Goal: Information Seeking & Learning: Find specific fact

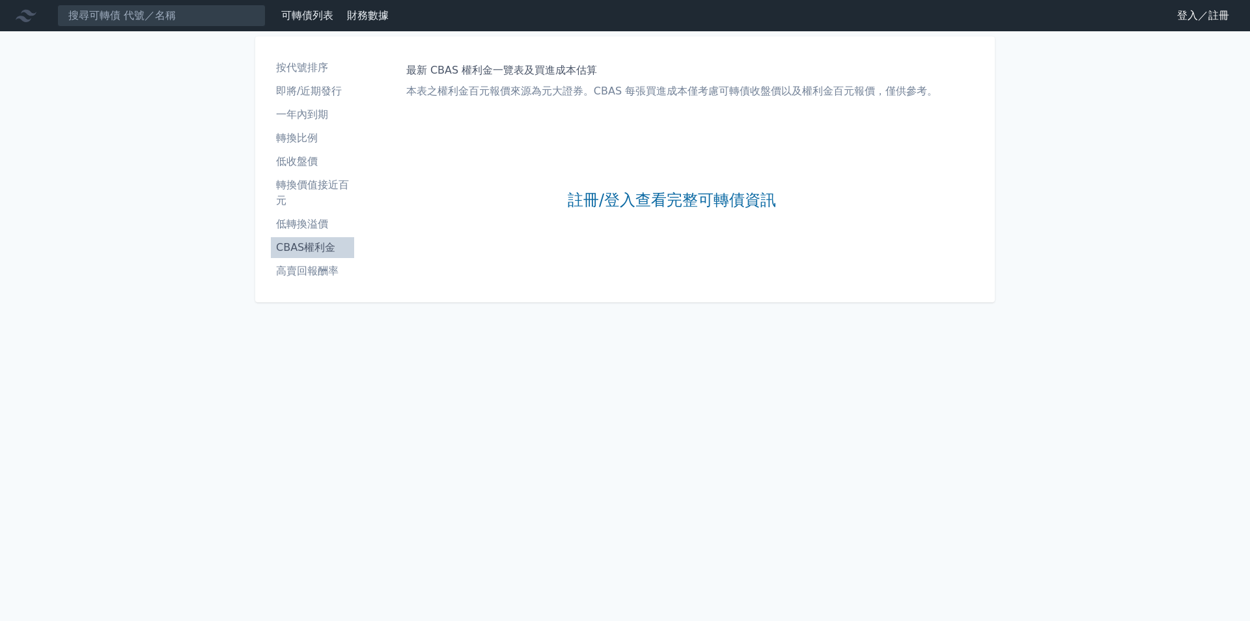
click at [300, 70] on li "按代號排序" at bounding box center [312, 68] width 83 height 16
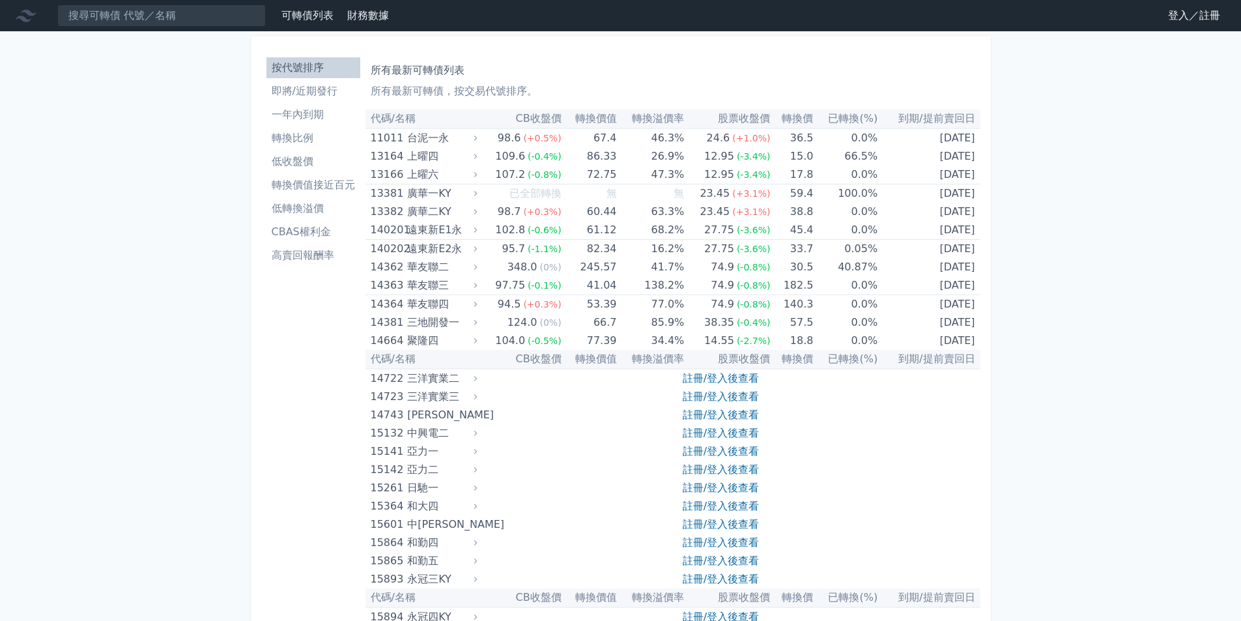
click at [308, 231] on li "CBAS權利金" at bounding box center [313, 232] width 94 height 16
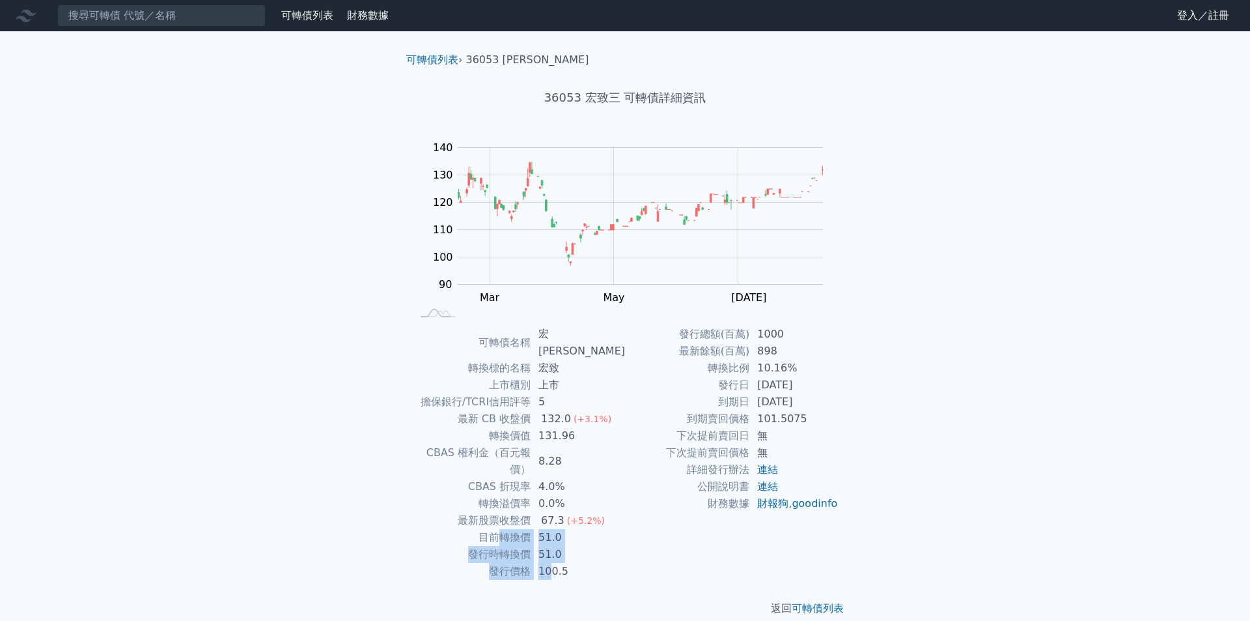
drag, startPoint x: 500, startPoint y: 506, endPoint x: 556, endPoint y: 530, distance: 61.0
click at [556, 530] on tbody "可轉債名稱 宏致三 轉換標的名稱 宏致 上市櫃別 上市 擔保銀行/TCRI信用評等 5 最新 CB 收盤價 132.0 (+3.1%) 轉換價值 131.96…" at bounding box center [519, 453] width 214 height 254
drag, startPoint x: 414, startPoint y: 436, endPoint x: 574, endPoint y: 440, distance: 160.2
click at [574, 444] on tr "CBAS 權利金（百元報價） 8.28" at bounding box center [519, 461] width 214 height 34
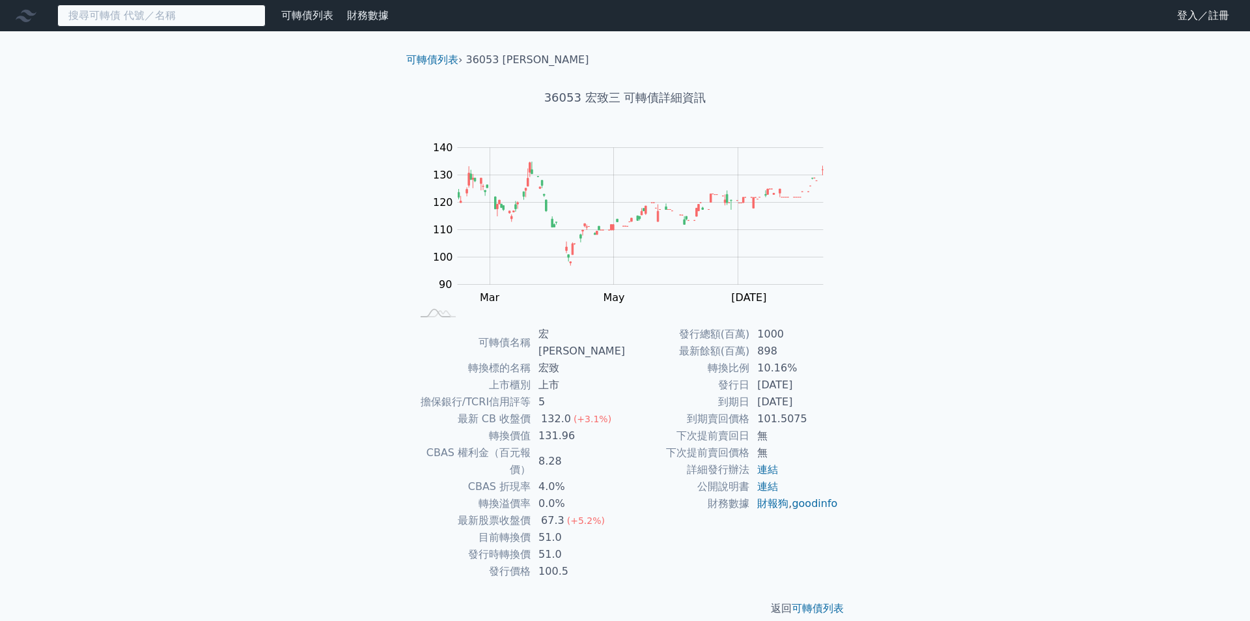
click at [178, 11] on input at bounding box center [161, 16] width 208 height 22
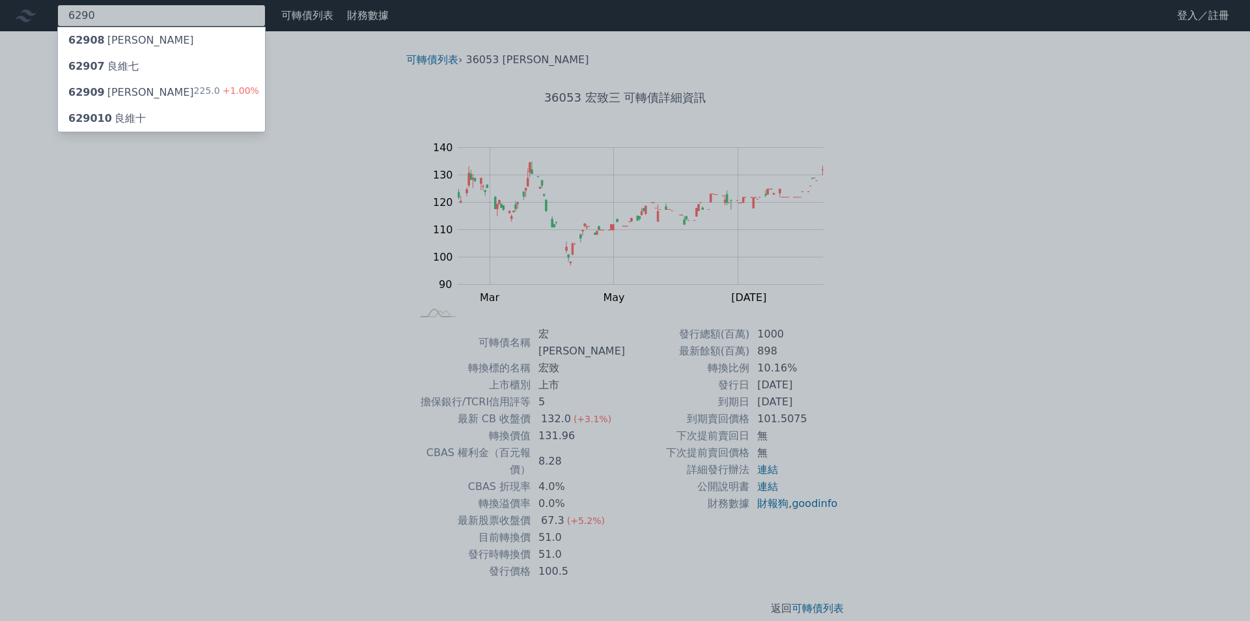
type input "6290"
click at [100, 120] on span "629010" at bounding box center [90, 118] width 44 height 12
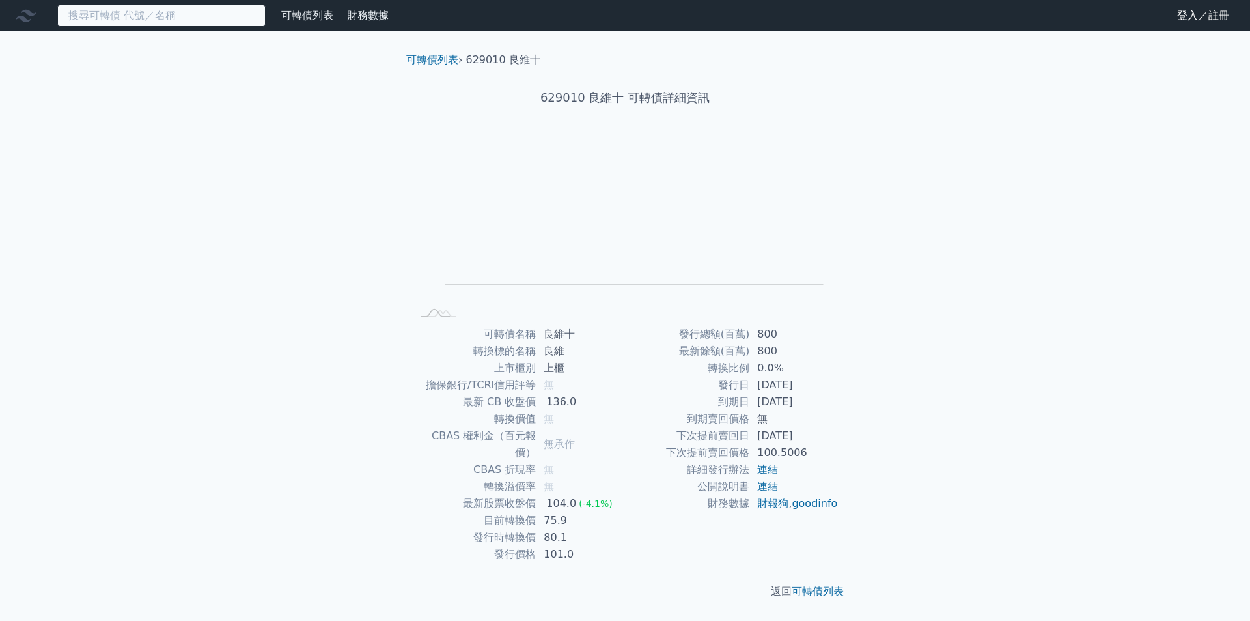
click at [177, 20] on input at bounding box center [161, 16] width 208 height 22
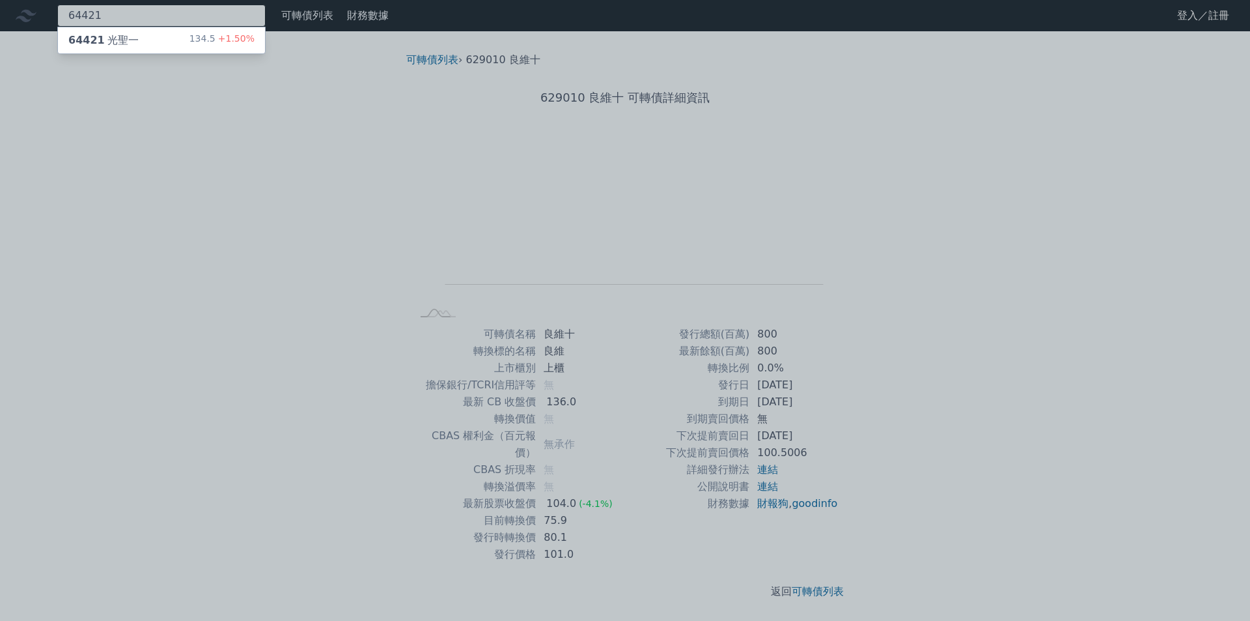
type input "64421"
click at [119, 37] on div "64421 光聖一" at bounding box center [103, 41] width 70 height 16
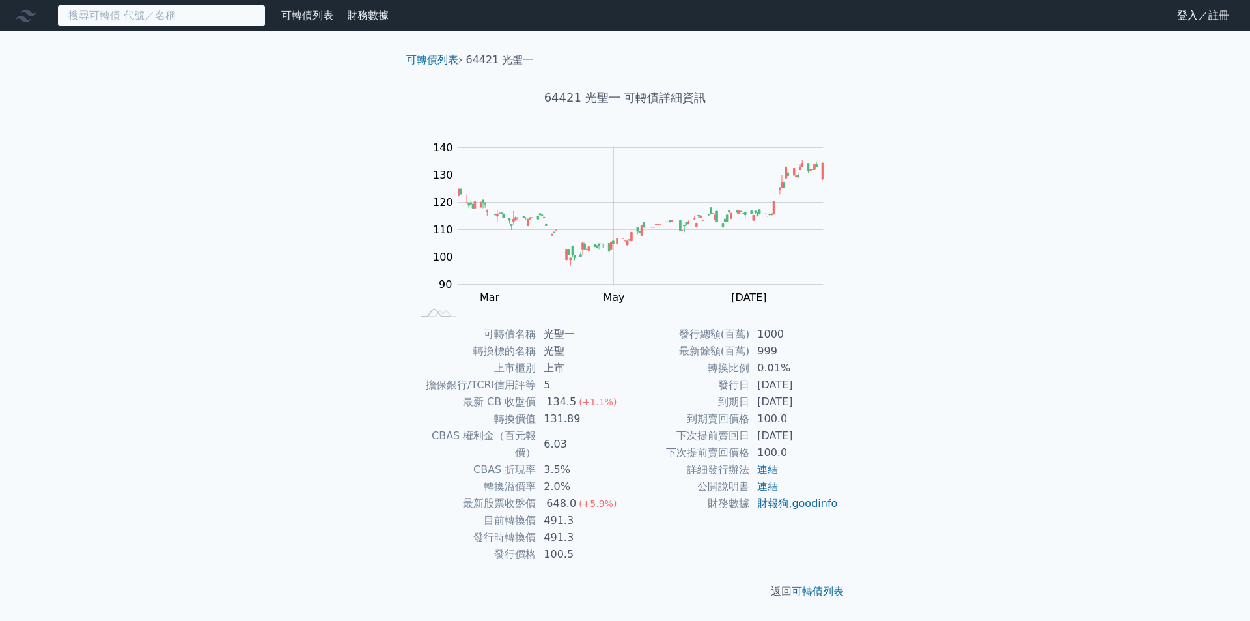
click at [135, 14] on input at bounding box center [161, 16] width 208 height 22
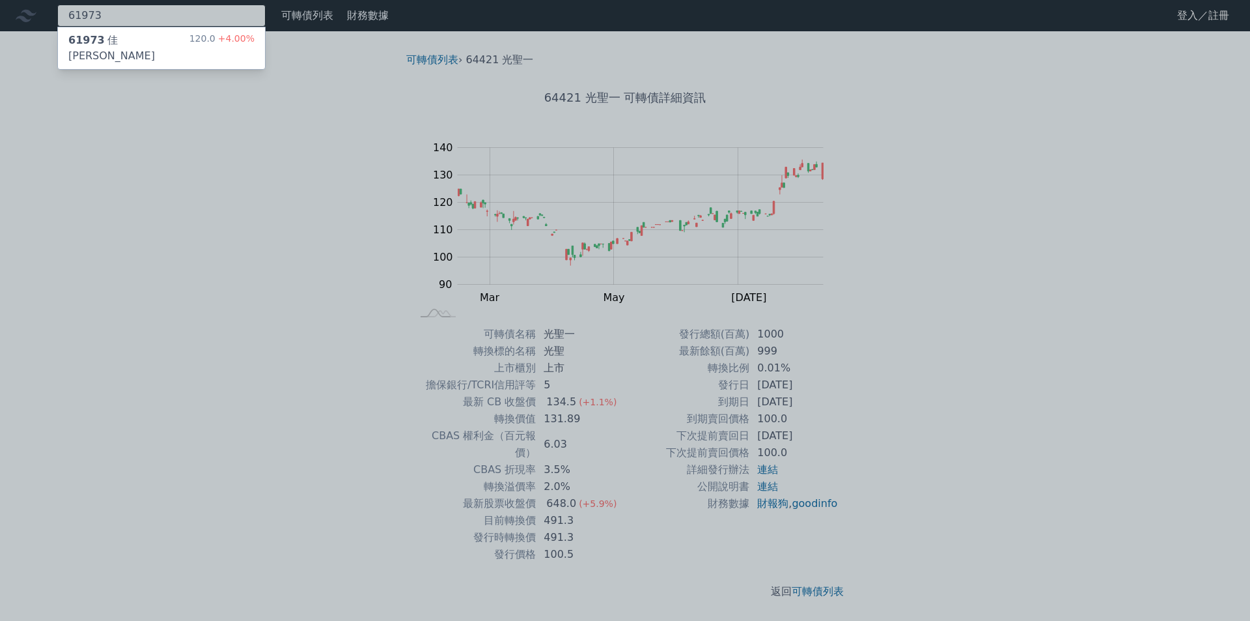
type input "61973"
click at [115, 44] on div "61973 佳[PERSON_NAME]" at bounding box center [128, 48] width 121 height 31
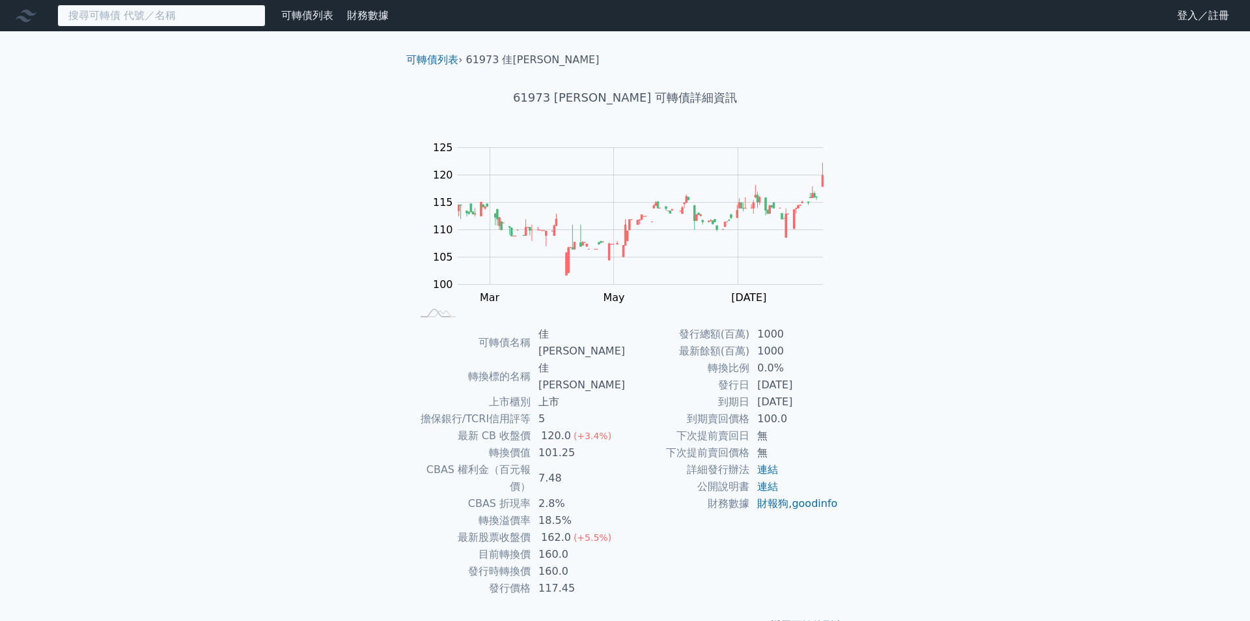
click at [202, 16] on input at bounding box center [161, 16] width 208 height 22
paste input "81551"
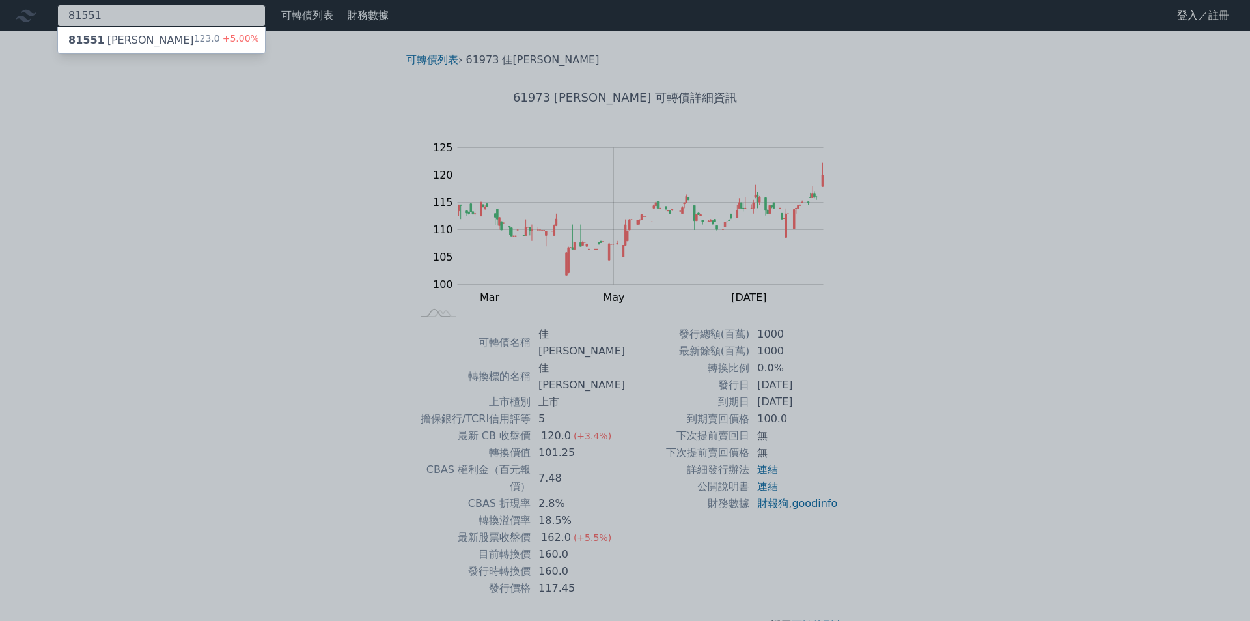
type input "81551"
click at [126, 44] on div "81551 [PERSON_NAME]" at bounding box center [131, 41] width 126 height 16
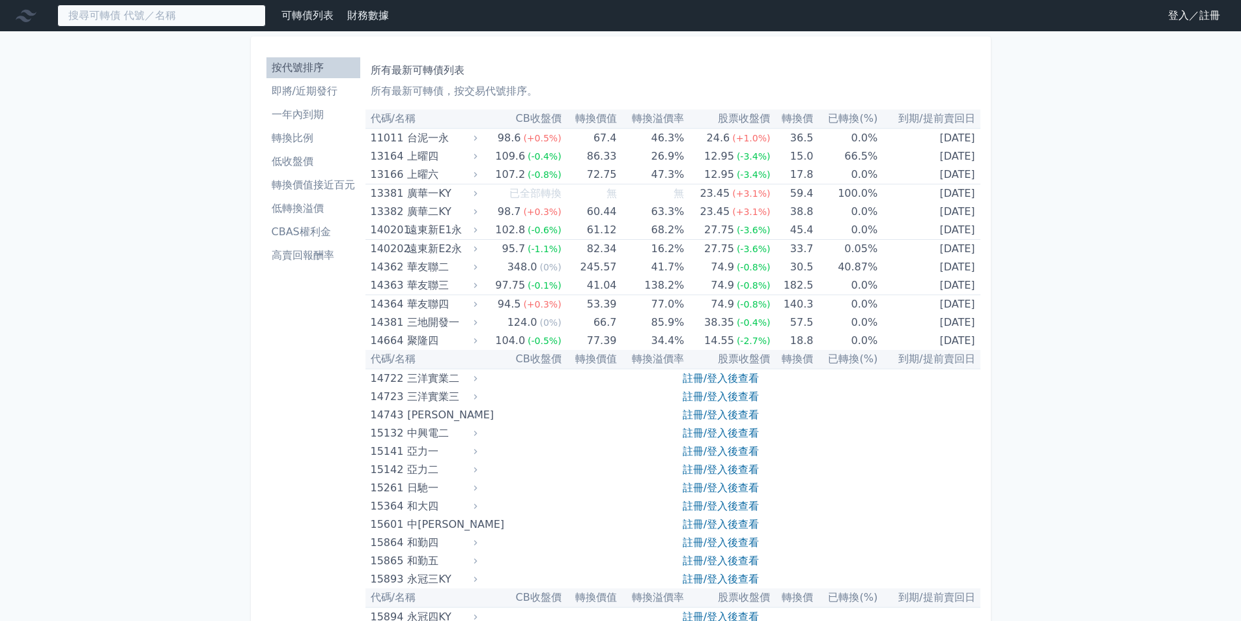
click at [191, 17] on input at bounding box center [161, 16] width 208 height 22
paste input "81551"
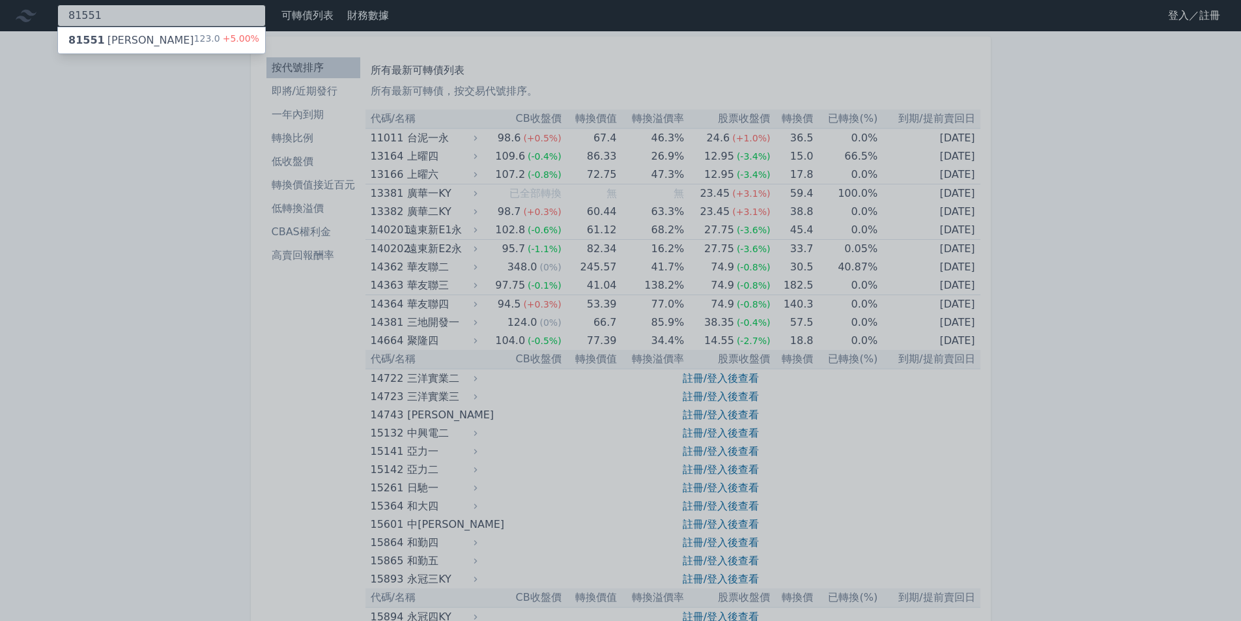
type input "81551"
click at [115, 37] on div "81551 [PERSON_NAME]" at bounding box center [131, 41] width 126 height 16
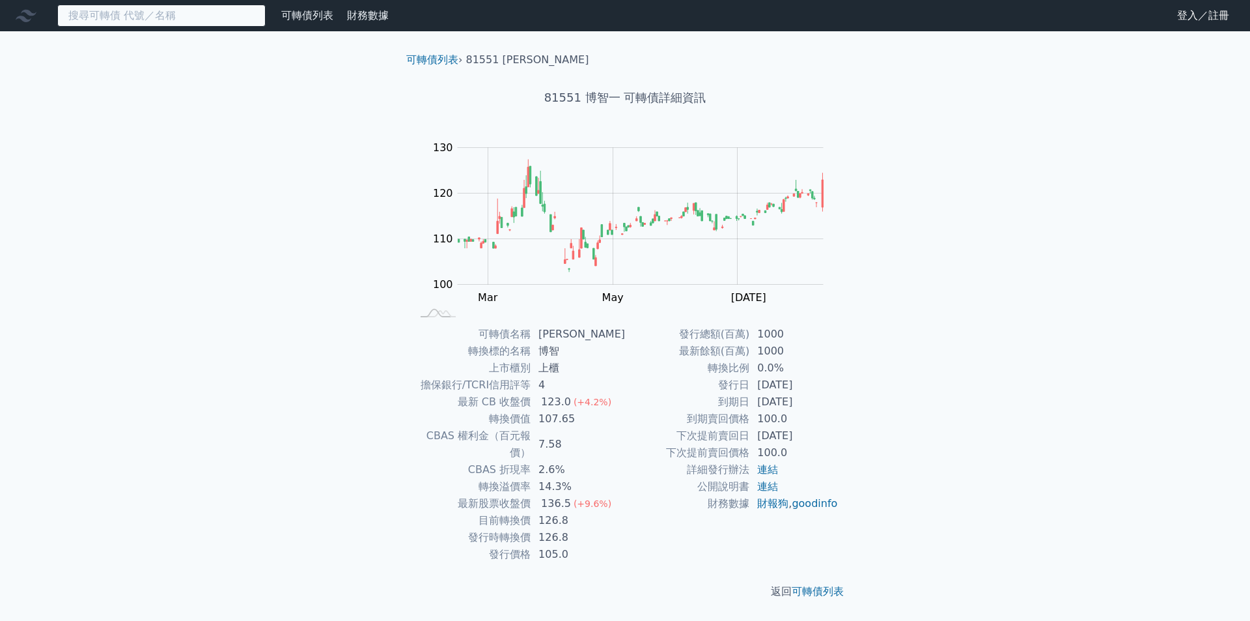
click at [115, 17] on input at bounding box center [161, 16] width 208 height 22
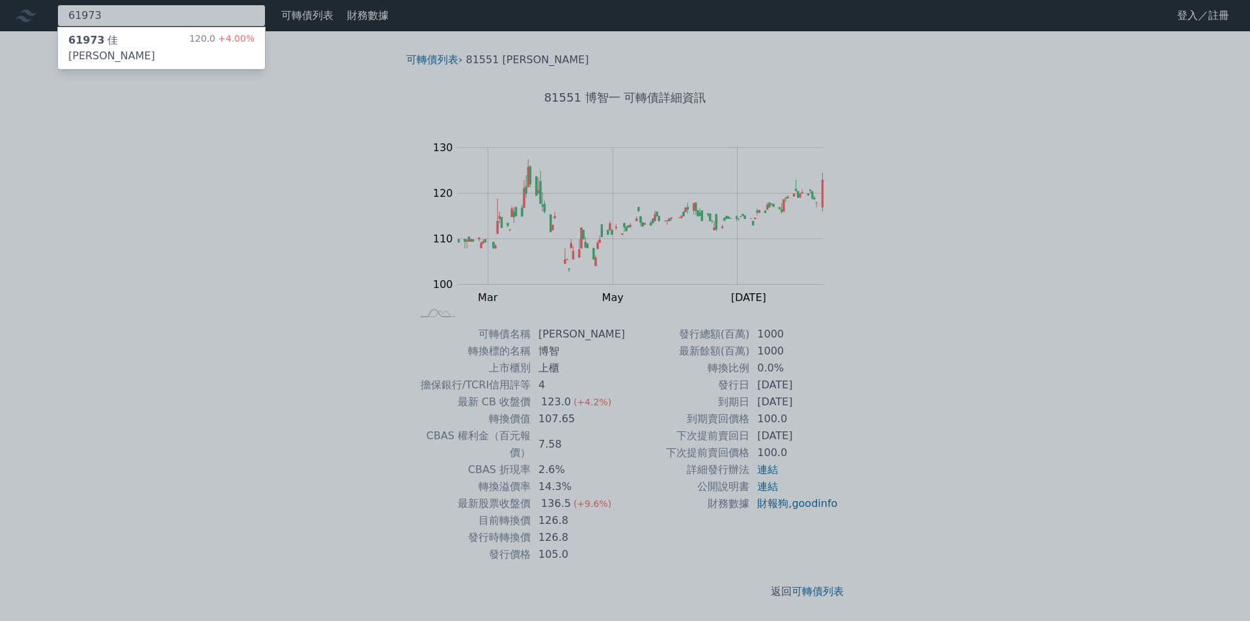
type input "61973"
click at [115, 44] on div "61973 佳[PERSON_NAME]" at bounding box center [128, 48] width 121 height 31
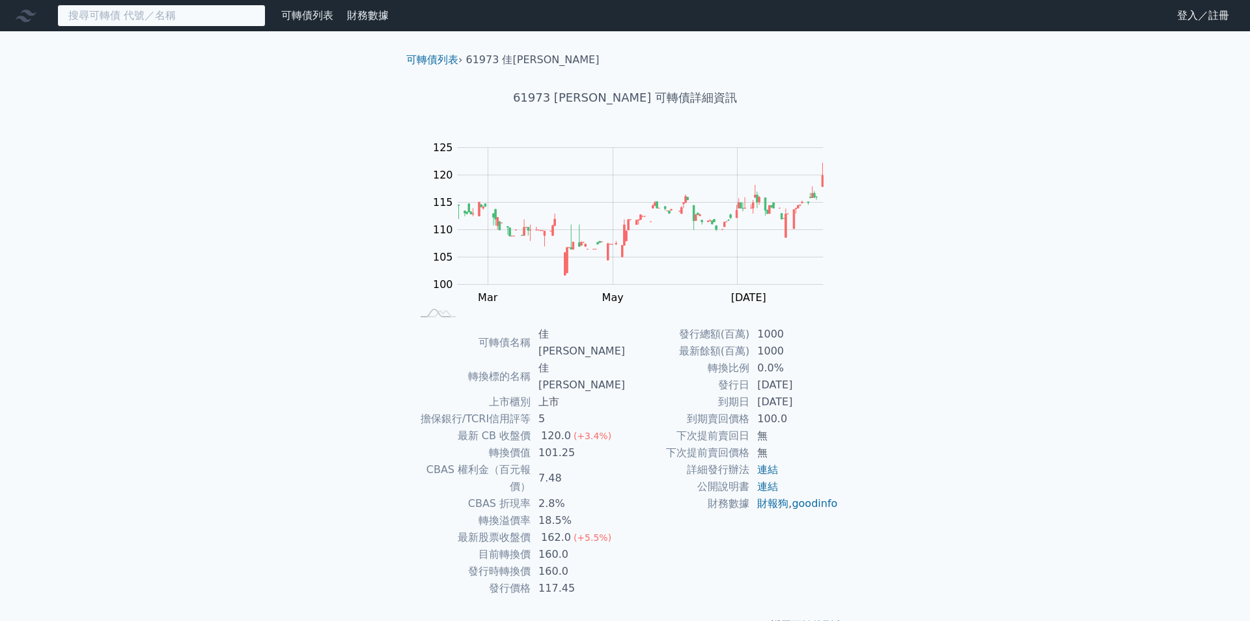
click at [137, 13] on input at bounding box center [161, 16] width 208 height 22
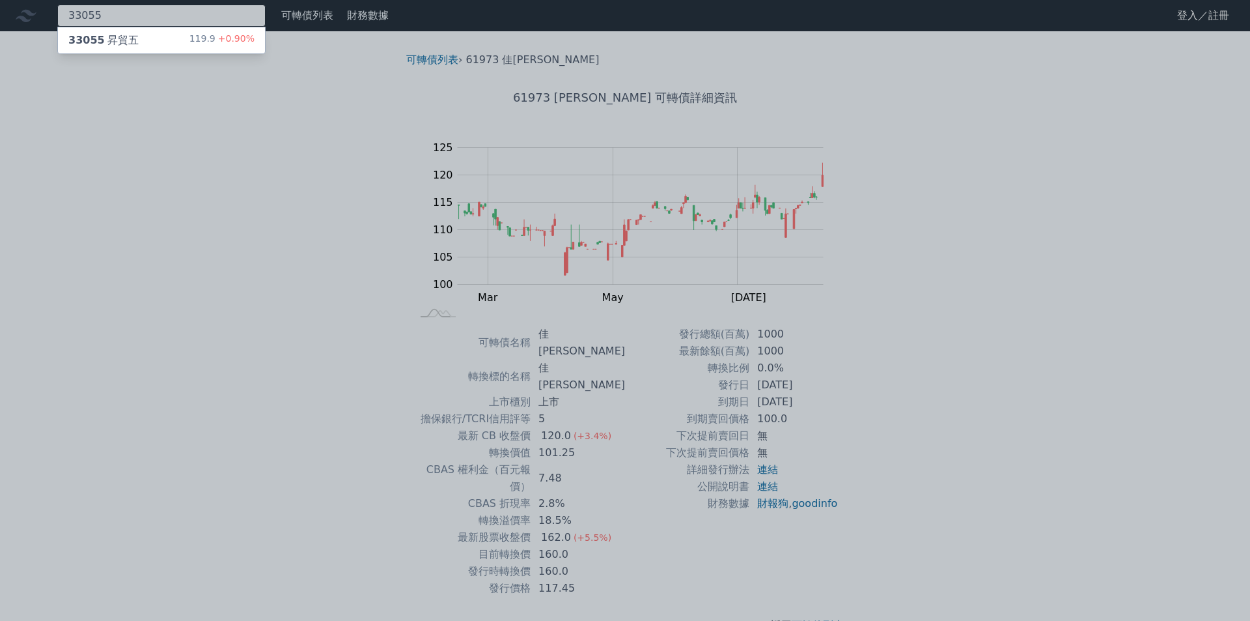
type input "33055"
click at [128, 48] on div "33055 昇貿五 119.9 +0.90%" at bounding box center [161, 40] width 207 height 26
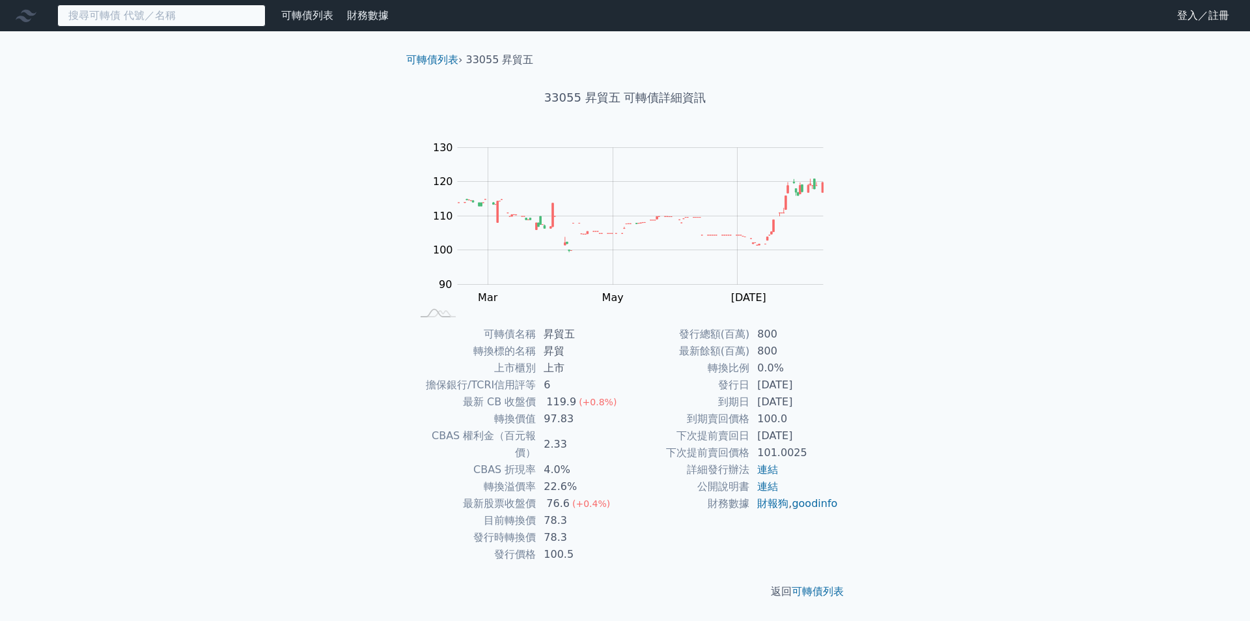
click at [139, 12] on input at bounding box center [161, 16] width 208 height 22
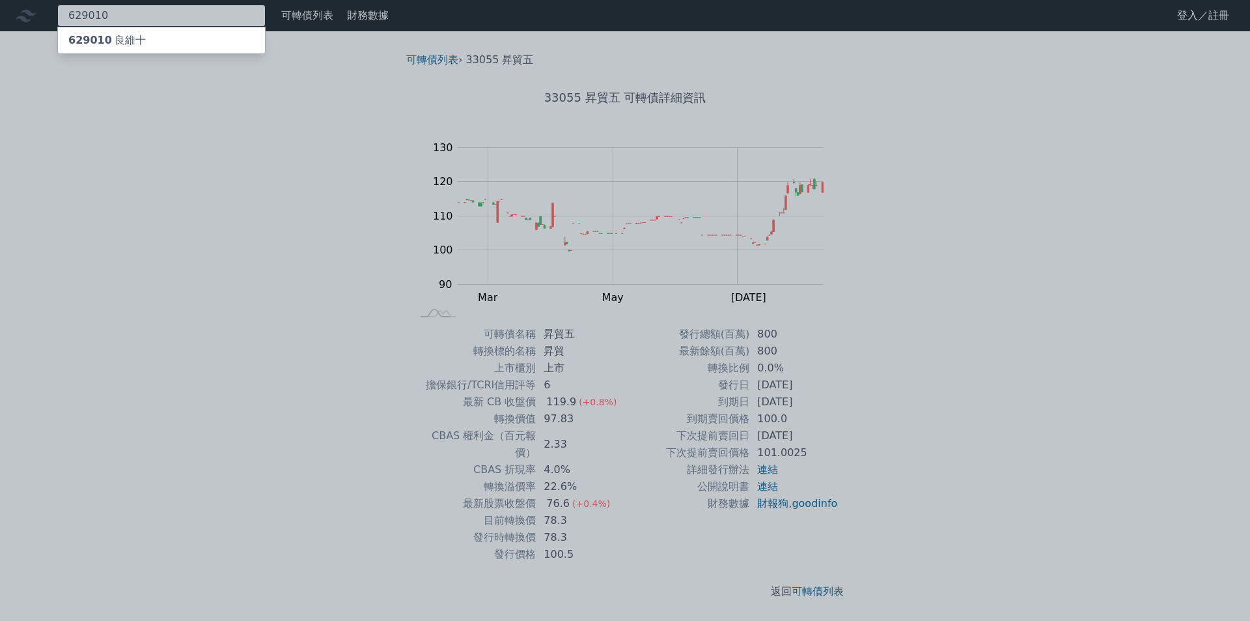
type input "629010"
click at [113, 39] on div "629010 良維十" at bounding box center [106, 41] width 77 height 16
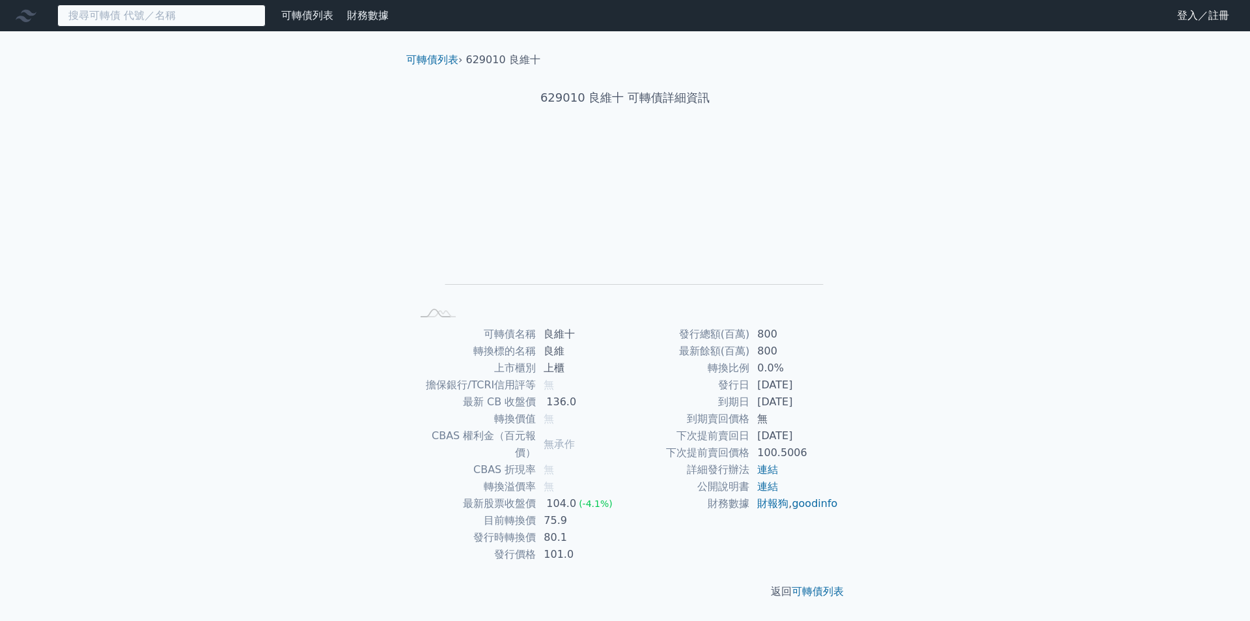
click at [152, 11] on input at bounding box center [161, 16] width 208 height 22
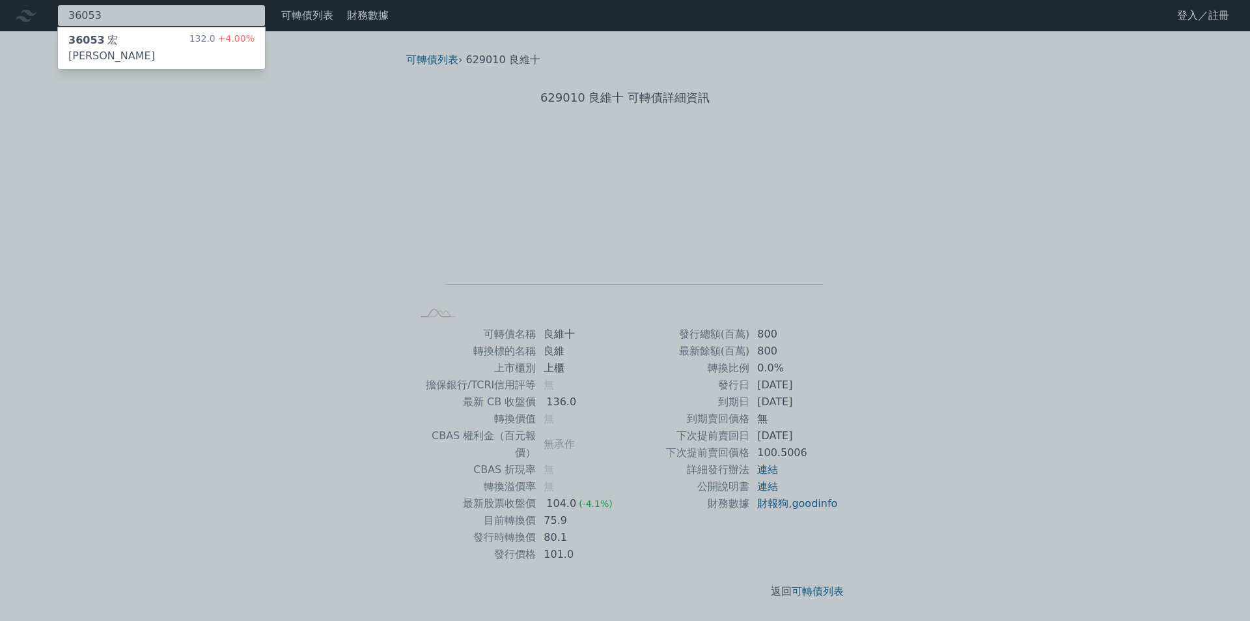
type input "36053"
click at [94, 46] on span "36053" at bounding box center [86, 40] width 36 height 12
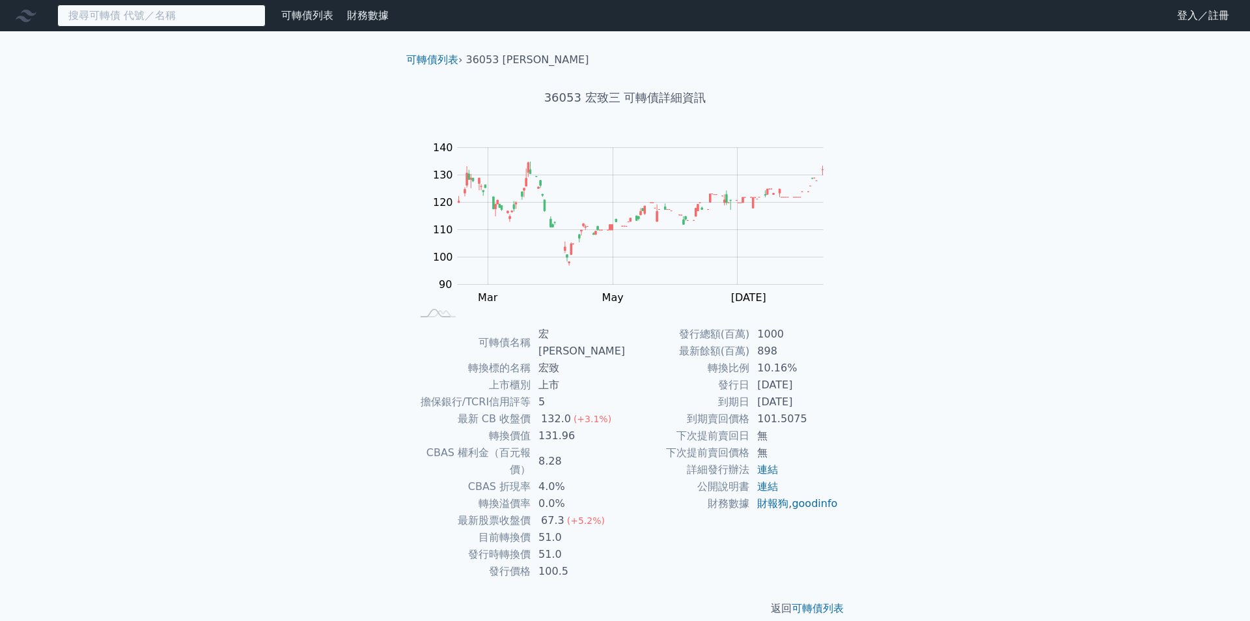
click at [132, 22] on input at bounding box center [161, 16] width 208 height 22
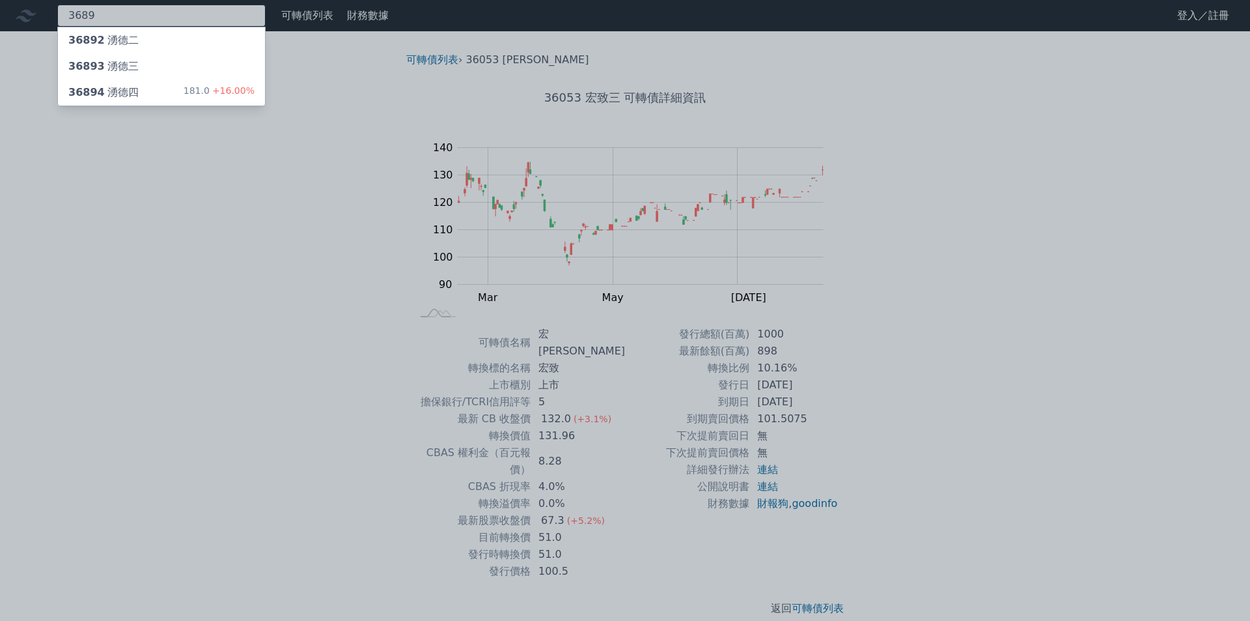
type input "3689"
click at [112, 67] on div "36893 湧德三" at bounding box center [103, 67] width 70 height 16
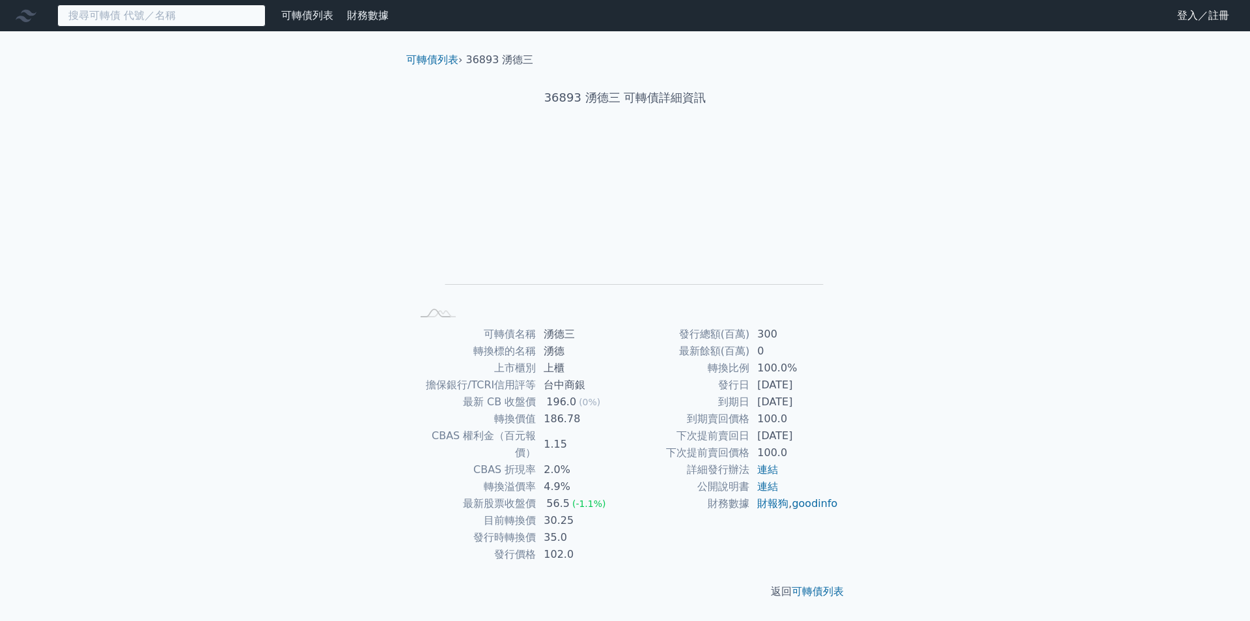
click at [113, 14] on input at bounding box center [161, 16] width 208 height 22
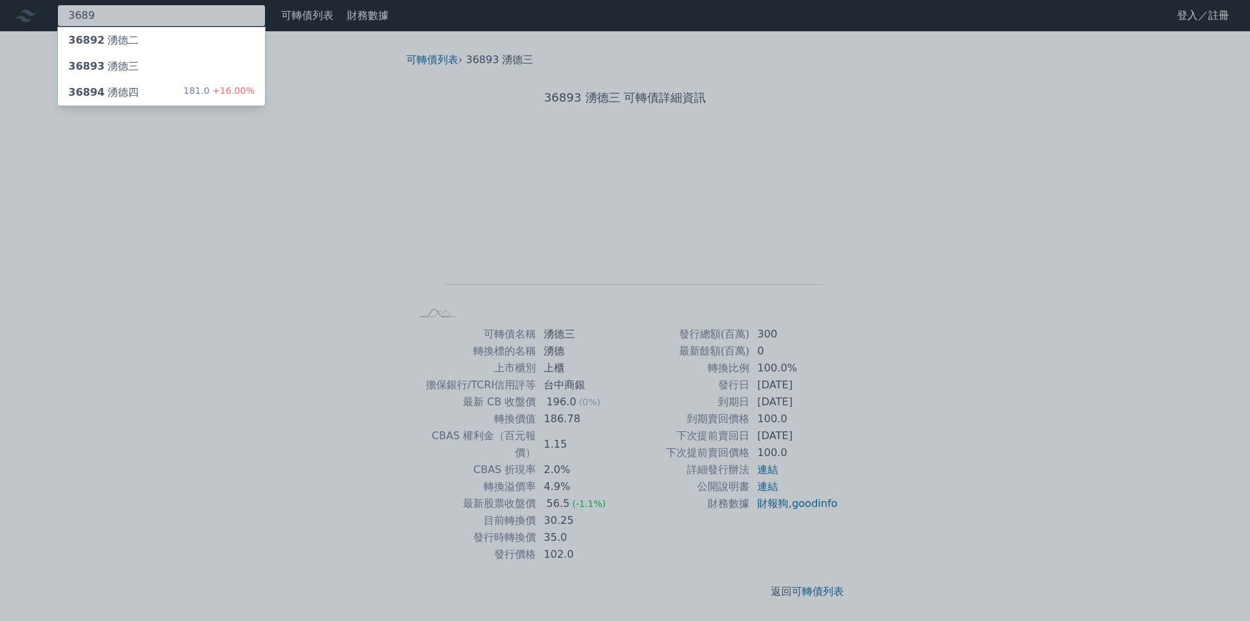
type input "3689"
click at [100, 91] on div "36894 湧德四" at bounding box center [103, 93] width 70 height 16
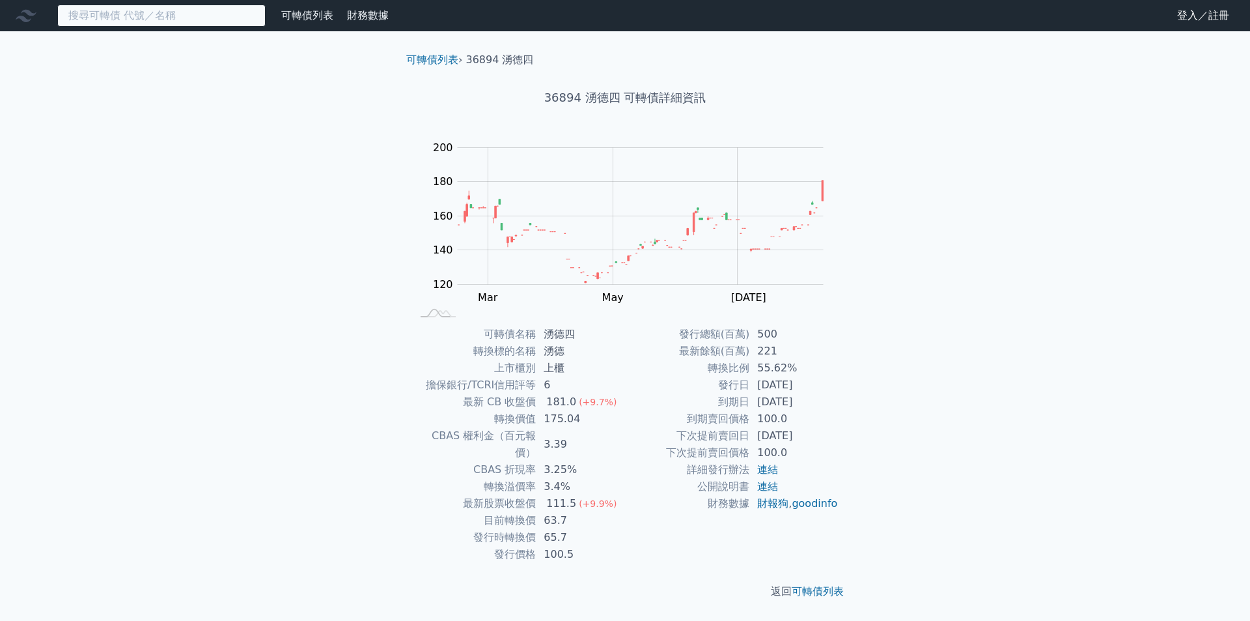
click at [152, 15] on input at bounding box center [161, 16] width 208 height 22
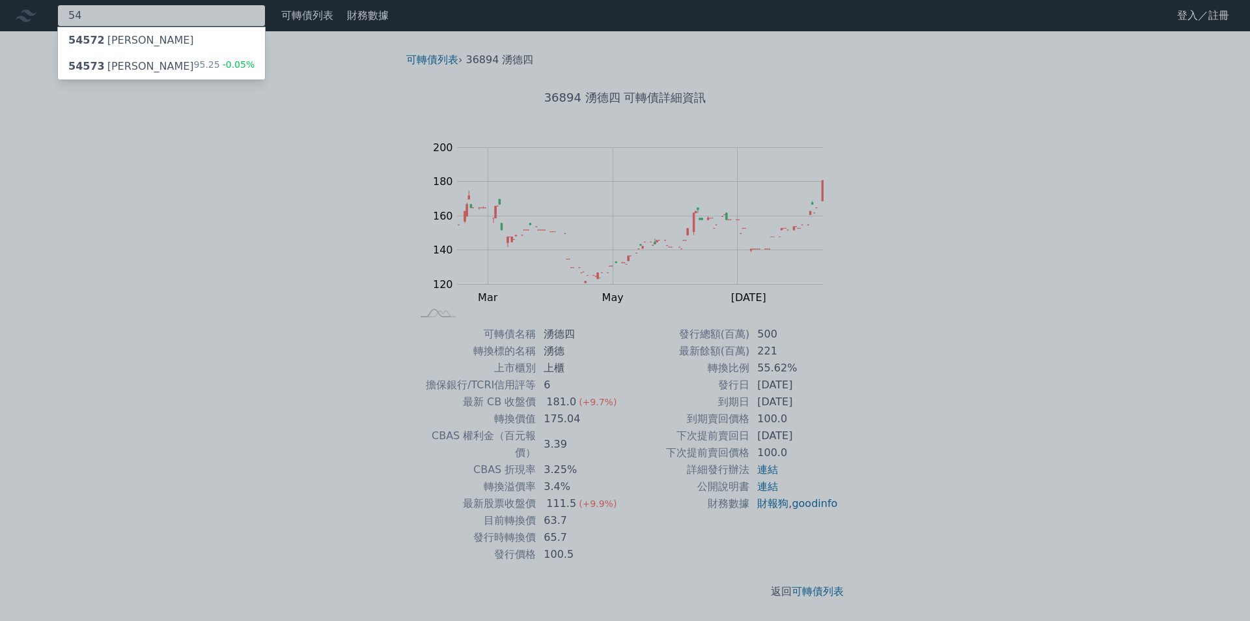
type input "5"
type input "6197"
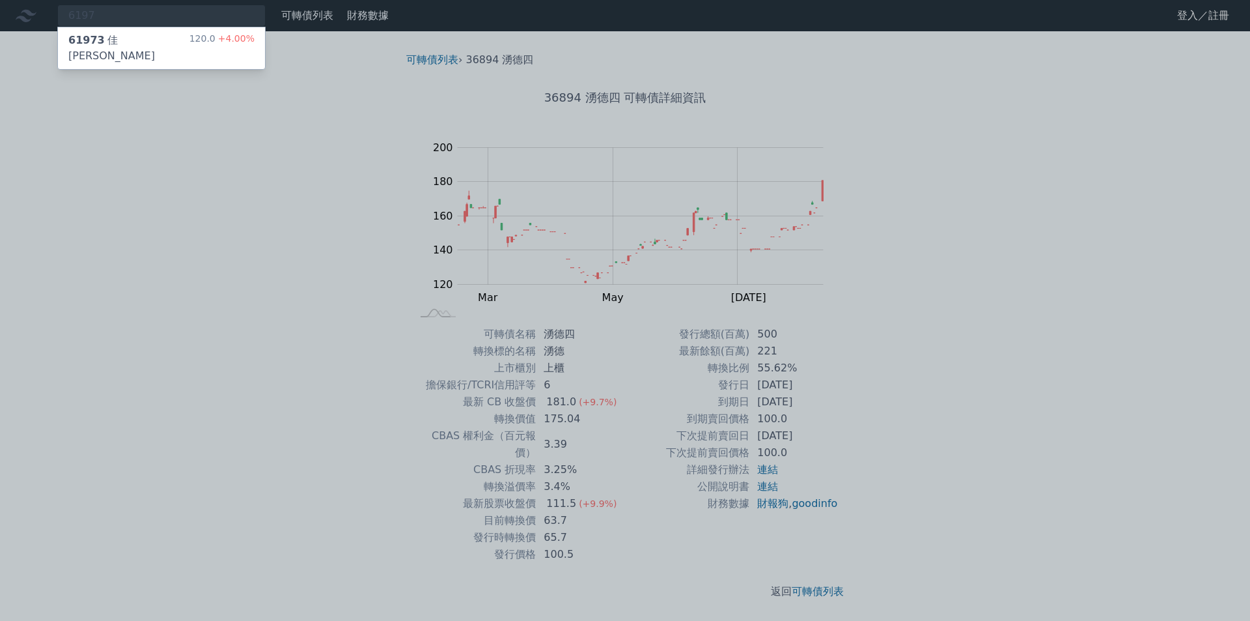
click at [120, 37] on div "61973 佳[PERSON_NAME]" at bounding box center [128, 48] width 121 height 31
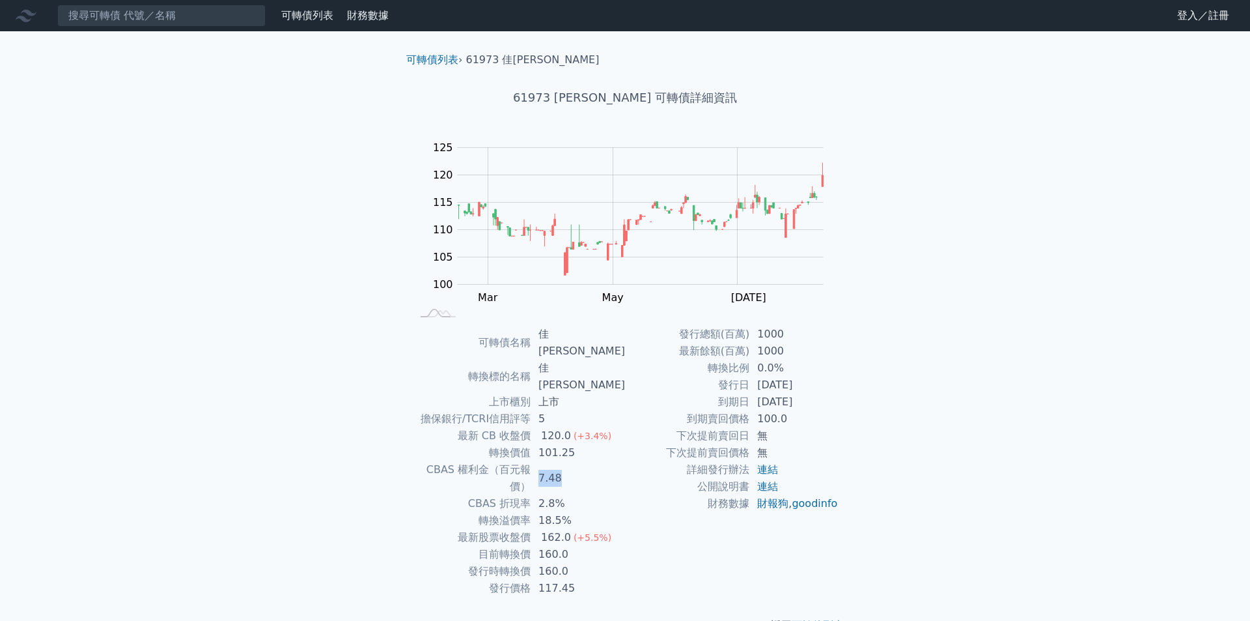
drag, startPoint x: 544, startPoint y: 438, endPoint x: 582, endPoint y: 438, distance: 37.1
click at [582, 461] on td "7.48" at bounding box center [578, 478] width 94 height 34
click at [204, 15] on input at bounding box center [161, 16] width 208 height 22
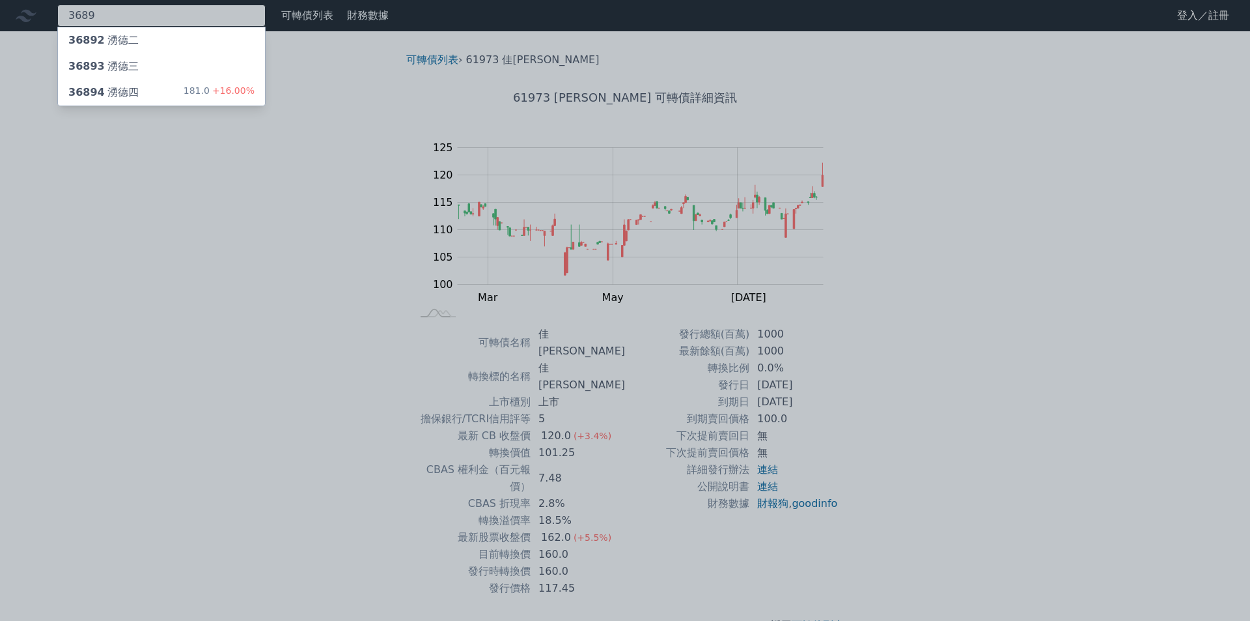
type input "3689"
click at [120, 44] on div "36892 湧德二" at bounding box center [103, 41] width 70 height 16
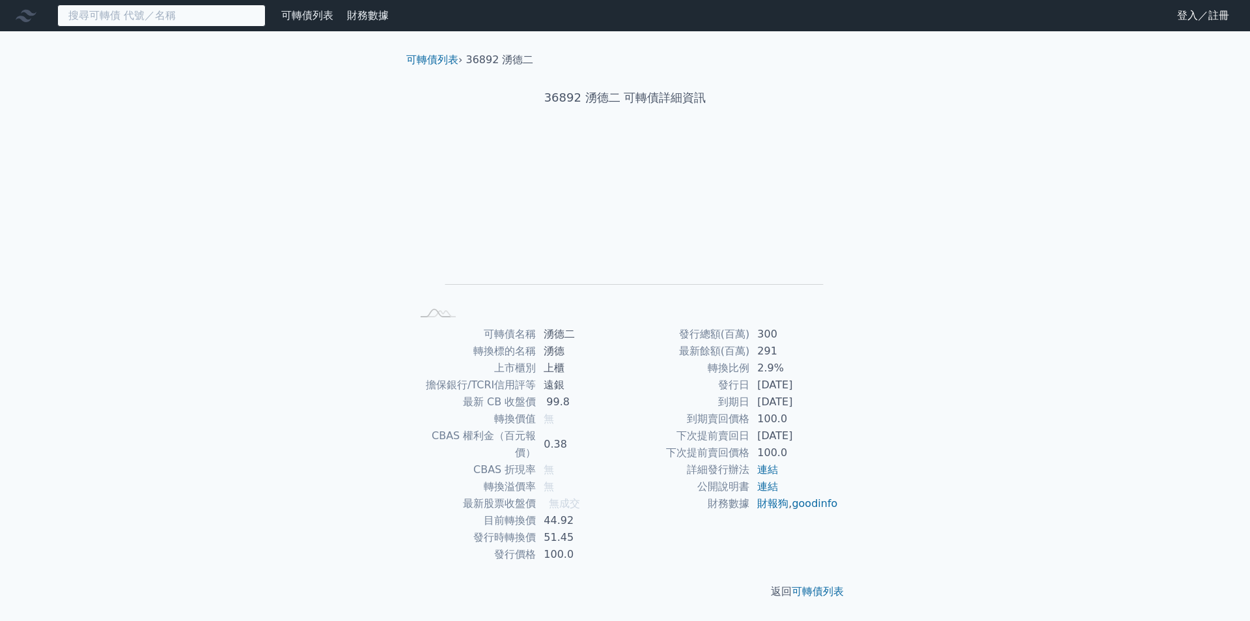
click at [132, 16] on input at bounding box center [161, 16] width 208 height 22
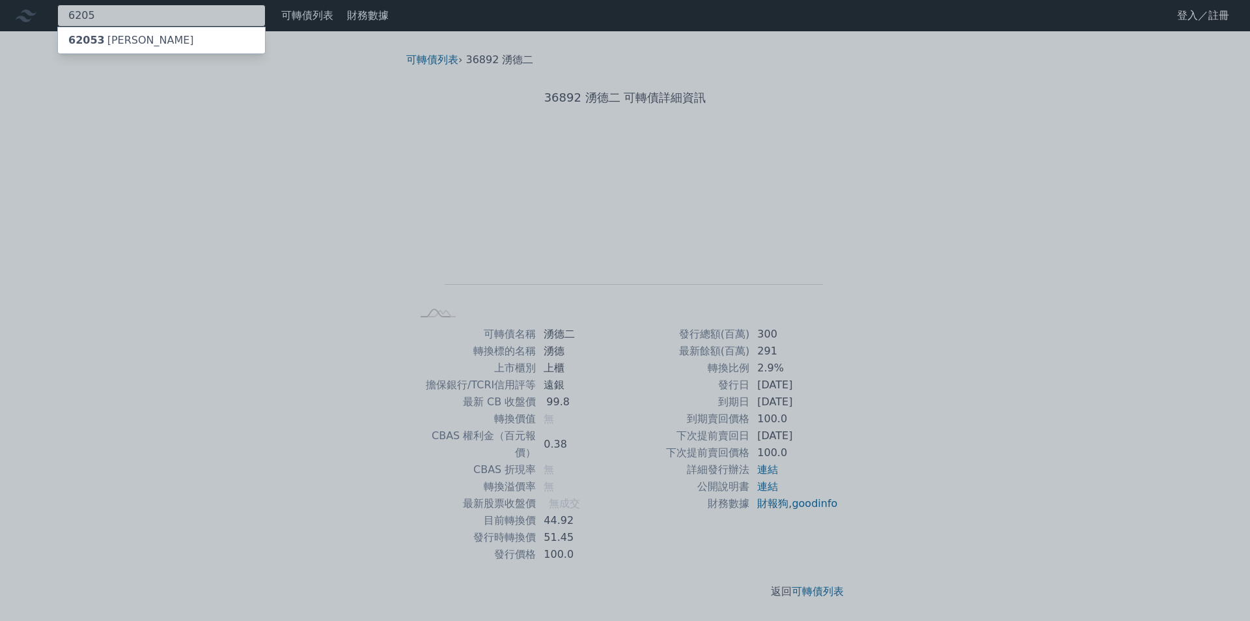
type input "6205"
click at [116, 39] on div "62053 [PERSON_NAME]" at bounding box center [131, 41] width 126 height 16
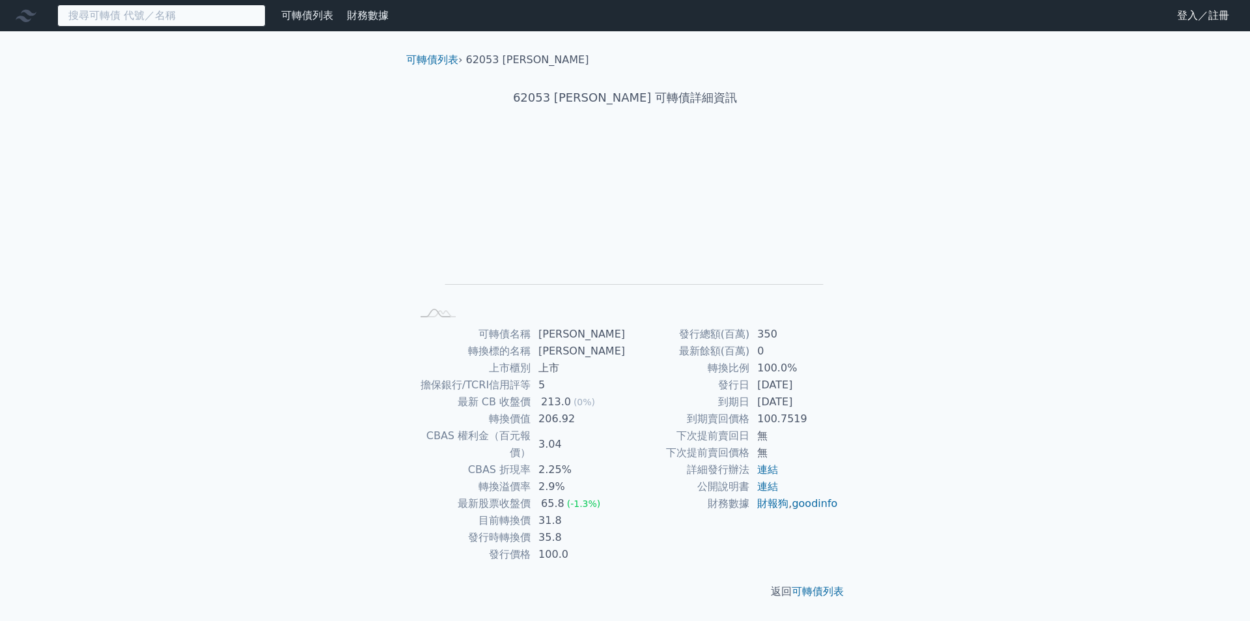
click at [145, 18] on input at bounding box center [161, 16] width 208 height 22
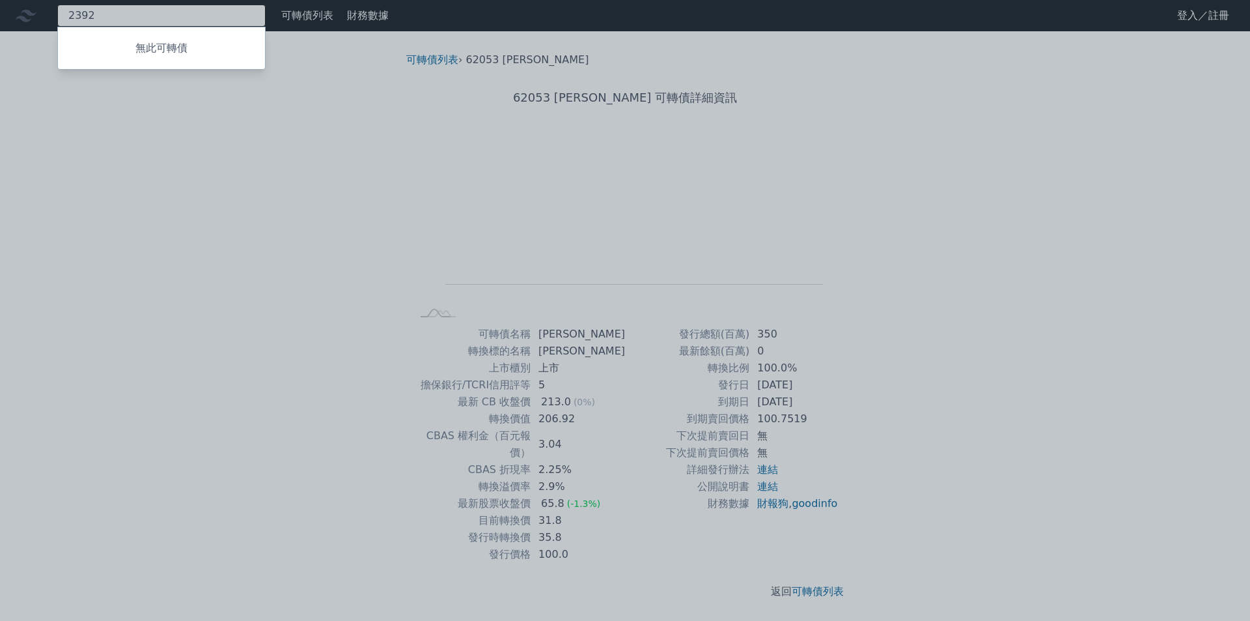
type input "2392"
